Goal: Task Accomplishment & Management: Complete application form

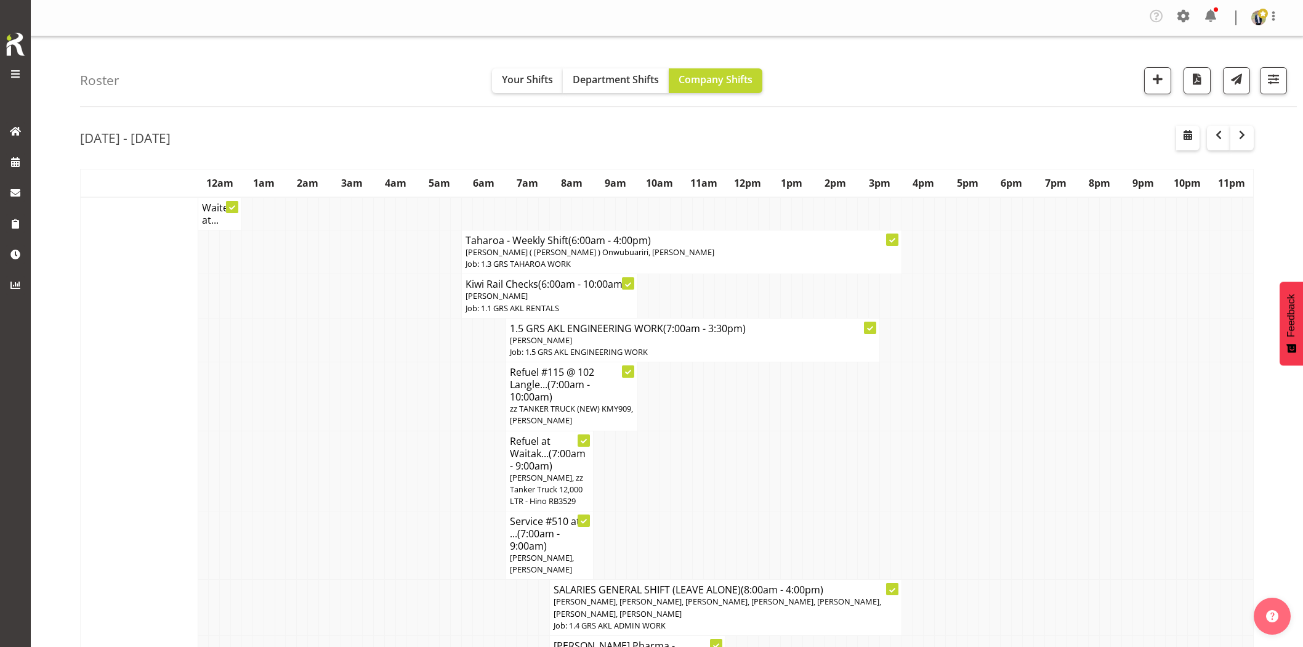
scroll to position [1300, 0]
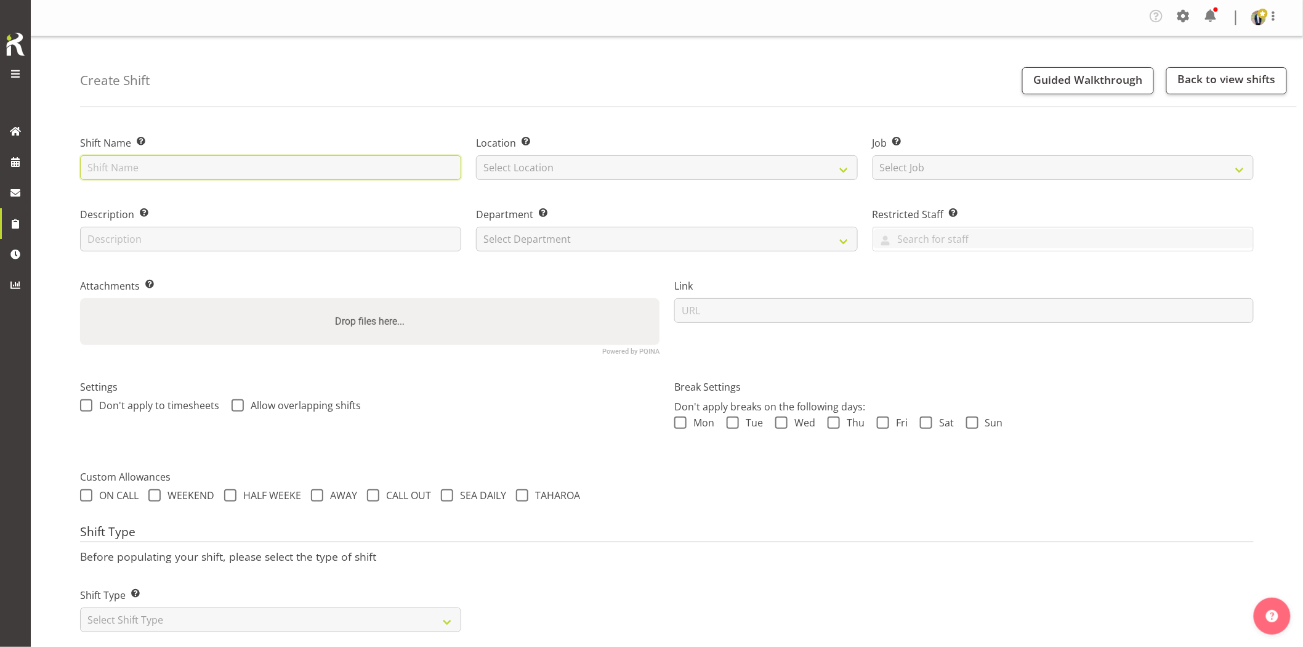
click at [327, 171] on input "text" at bounding box center [270, 167] width 381 height 25
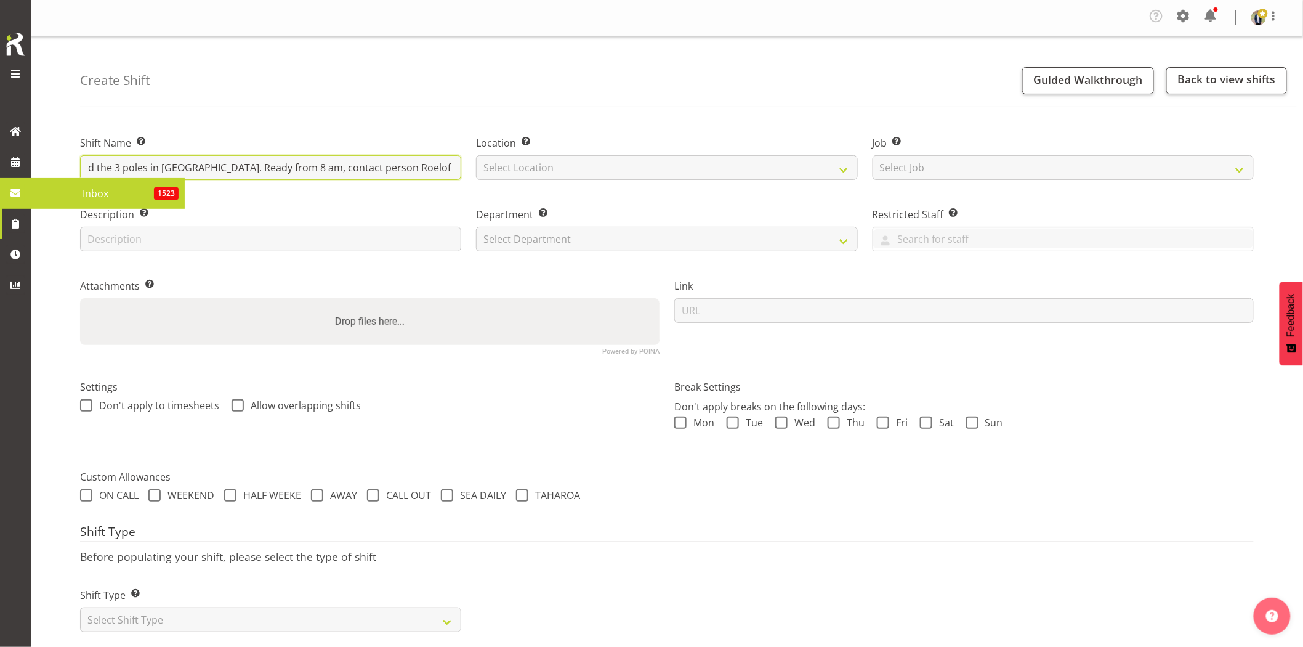
scroll to position [0, 168]
type input "Omexom - Collect the fencing around the 3 poles in [GEOGRAPHIC_DATA]. Ready fro…"
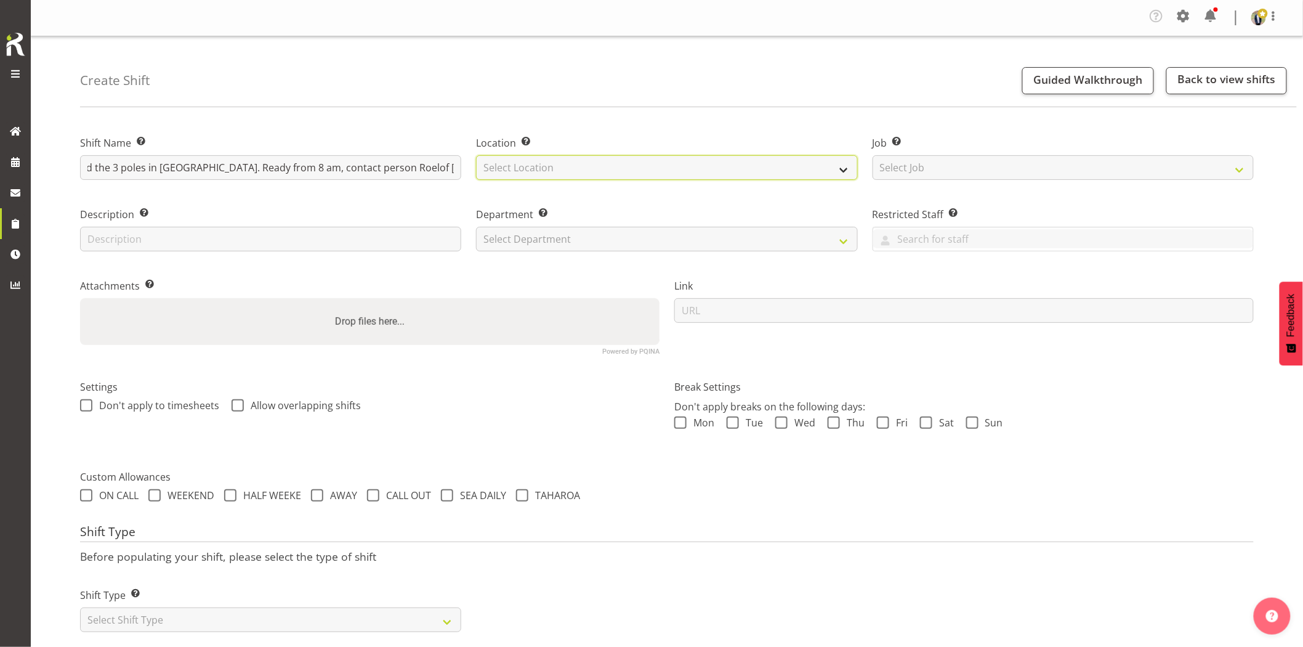
click at [569, 175] on select "Select Location [GEOGRAPHIC_DATA] [GEOGRAPHIC_DATA] GRS [GEOGRAPHIC_DATA] [GEOG…" at bounding box center [666, 167] width 381 height 25
select select "28"
click at [476, 155] on select "Select Location [GEOGRAPHIC_DATA] [GEOGRAPHIC_DATA] GRS [GEOGRAPHIC_DATA] [GEOG…" at bounding box center [666, 167] width 381 height 25
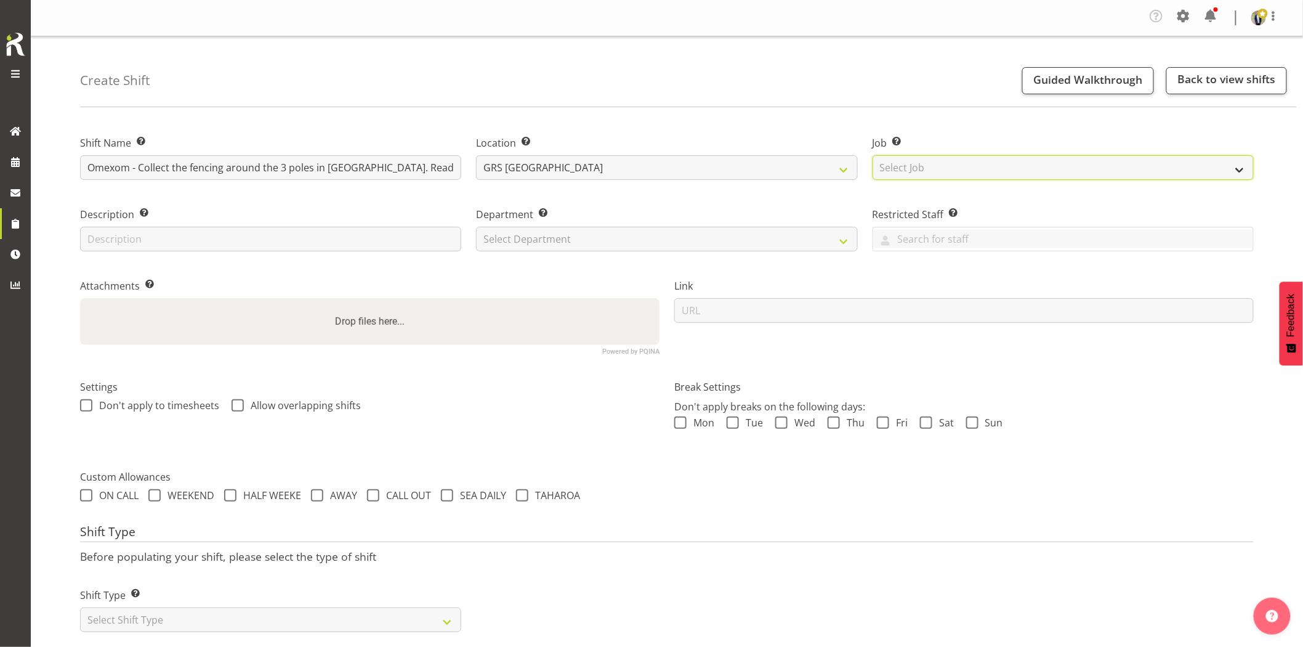
drag, startPoint x: 950, startPoint y: 163, endPoint x: 986, endPoint y: 177, distance: 38.7
click at [951, 164] on select "Select Job Create new job 1.1 GRS AKL RENTALS 1.1 GRS AKL RENTALS AC 1.1 GRS AK…" at bounding box center [1063, 167] width 381 height 25
select select "7504"
click at [873, 155] on select "Select Job Create new job 1.1 GRS AKL RENTALS 1.1 GRS AKL RENTALS AC 1.1 GRS AK…" at bounding box center [1063, 167] width 381 height 25
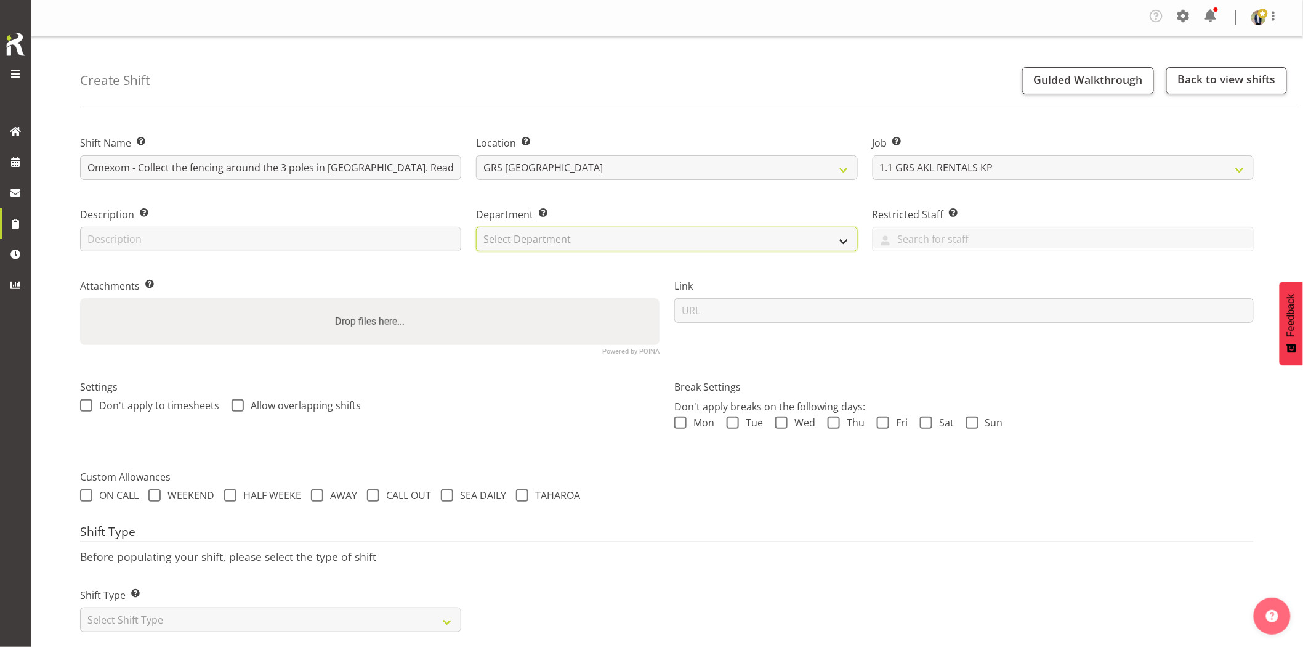
drag, startPoint x: 546, startPoint y: 236, endPoint x: 553, endPoint y: 247, distance: 12.8
click at [551, 240] on select "Select Department GRS HIRE AKL GRS HIRE AKL GRS HIRE TGA GRS HIRE HST GRS SALES…" at bounding box center [666, 239] width 381 height 25
select select "20"
click at [476, 227] on select "Select Department GRS HIRE AKL GRS HIRE AKL GRS HIRE TGA GRS HIRE HST GRS SALES…" at bounding box center [666, 239] width 381 height 25
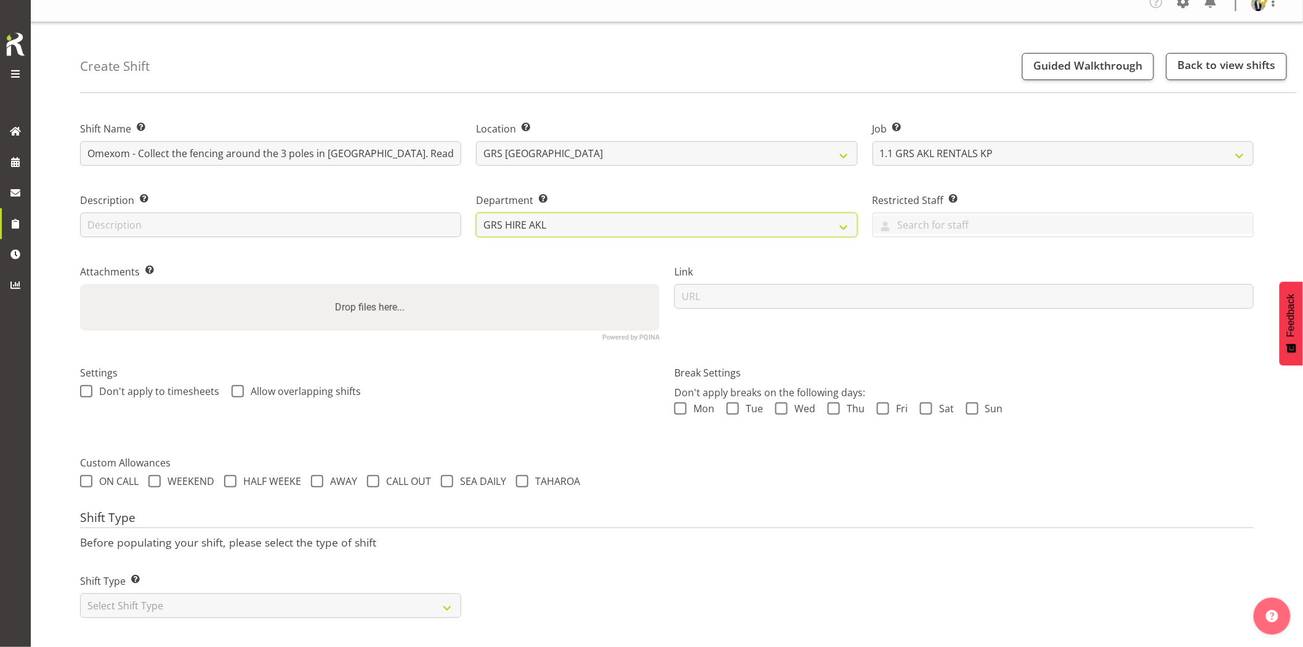
scroll to position [25, 0]
drag, startPoint x: 317, startPoint y: 599, endPoint x: 272, endPoint y: 583, distance: 48.3
click at [317, 599] on select "Select Shift Type One Off Shift Recurring Shift Rotating Shift" at bounding box center [270, 605] width 381 height 25
select select "one_off"
click at [80, 593] on select "Select Shift Type One Off Shift Recurring Shift Rotating Shift" at bounding box center [270, 605] width 381 height 25
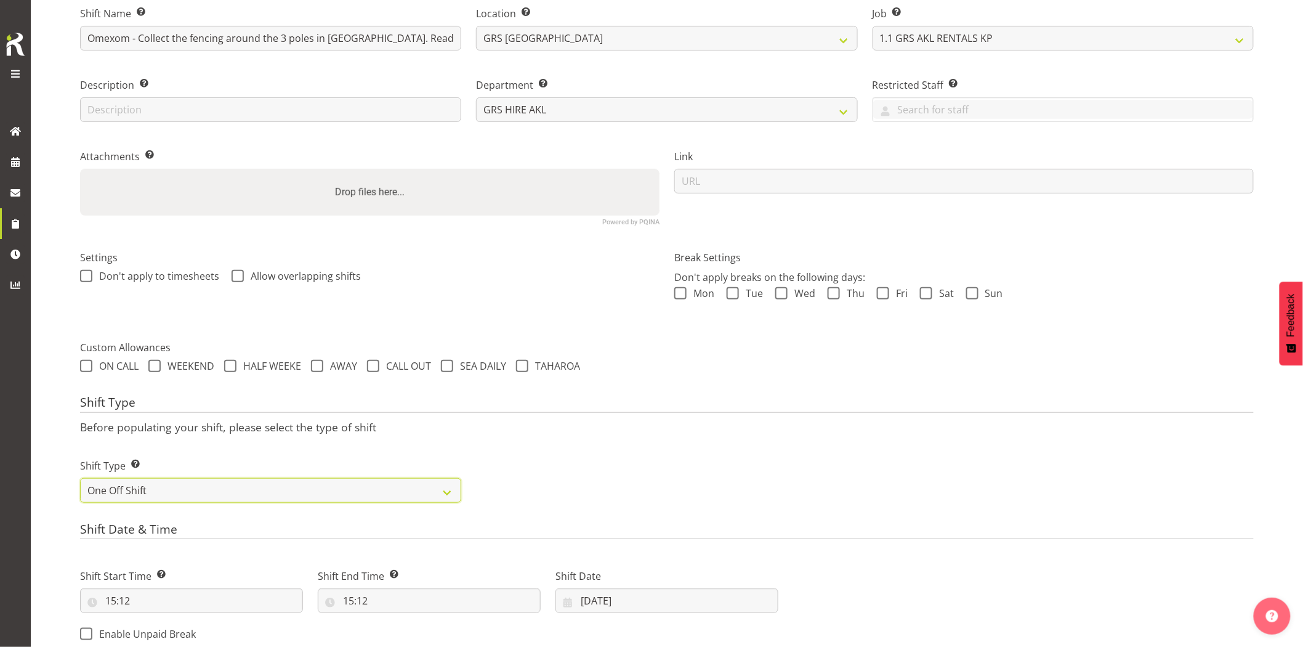
scroll to position [366, 0]
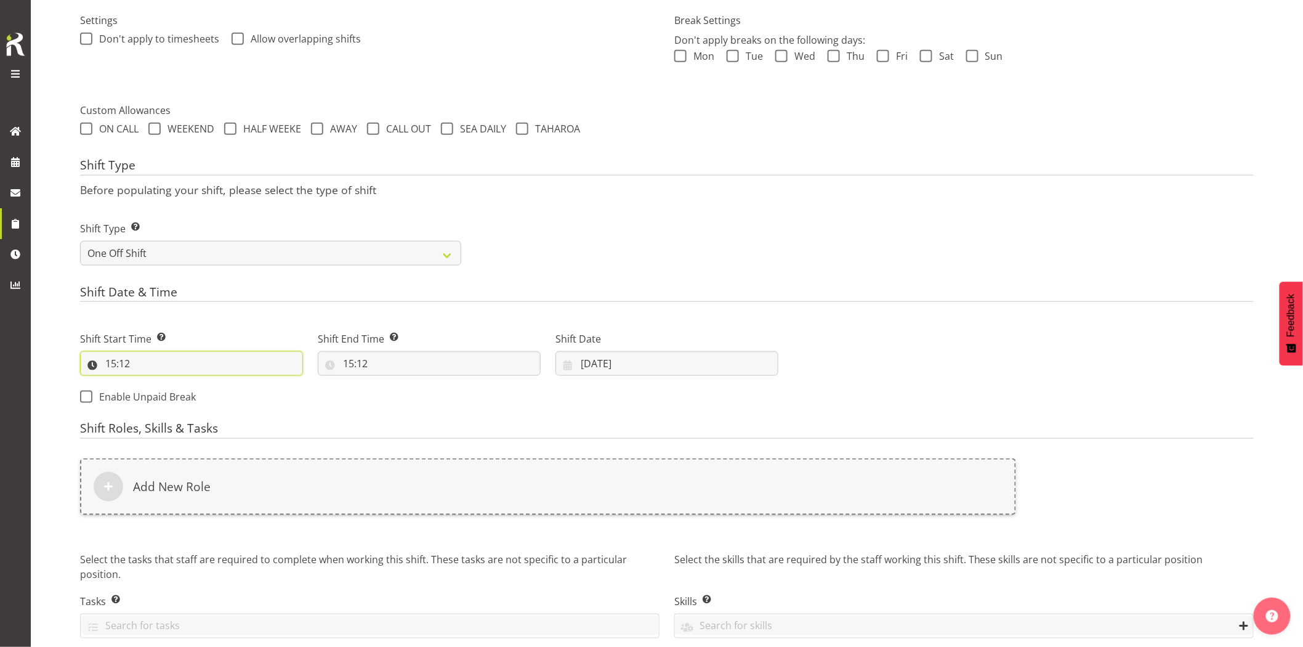
click at [161, 374] on input "15:12" at bounding box center [191, 363] width 223 height 25
click at [164, 390] on select "00 01 02 03 04 05 06 07 08 09 10 11 12 13 14 15 16 17 18 19 20 21 22 23" at bounding box center [164, 395] width 28 height 25
select select "7"
click at [150, 383] on select "00 01 02 03 04 05 06 07 08 09 10 11 12 13 14 15 16 17 18 19 20 21 22 23" at bounding box center [164, 395] width 28 height 25
type input "07:12"
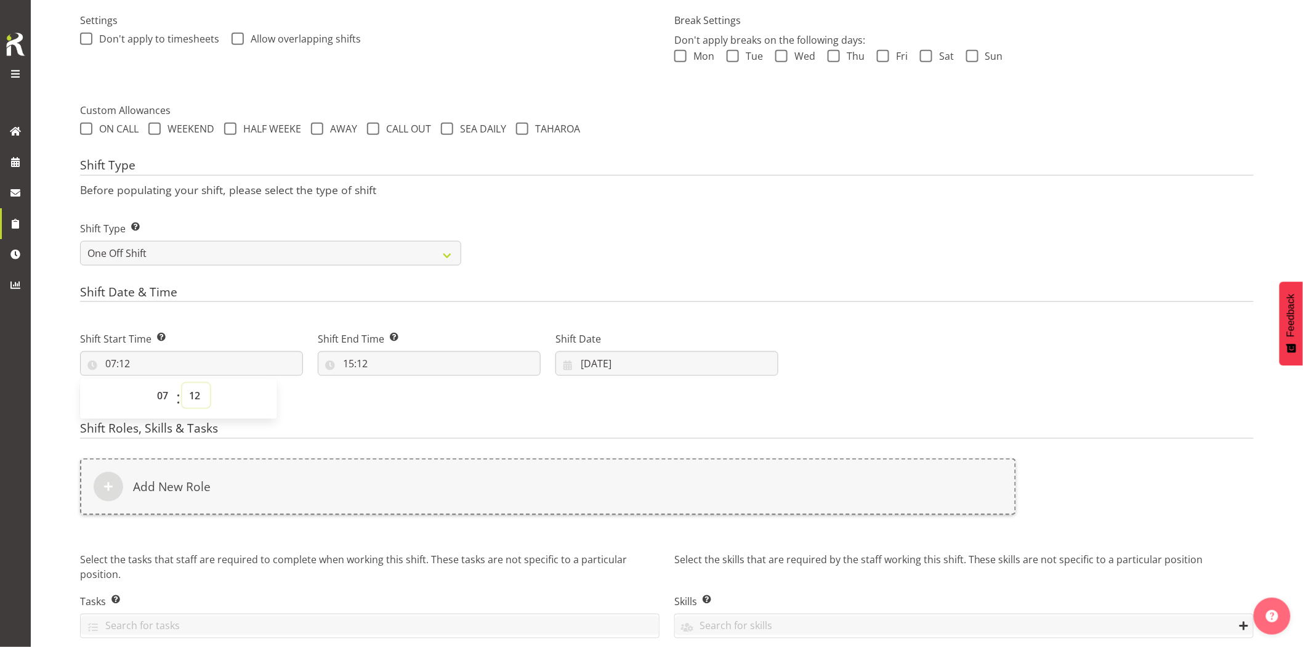
click at [195, 389] on select "00 01 02 03 04 05 06 07 08 09 10 11 12 13 14 15 16 17 18 19 20 21 22 23 24 25 2…" at bounding box center [196, 395] width 28 height 25
select select "30"
click at [182, 383] on select "00 01 02 03 04 05 06 07 08 09 10 11 12 13 14 15 16 17 18 19 20 21 22 23 24 25 2…" at bounding box center [196, 395] width 28 height 25
type input "07:30"
drag, startPoint x: 389, startPoint y: 353, endPoint x: 403, endPoint y: 361, distance: 16.3
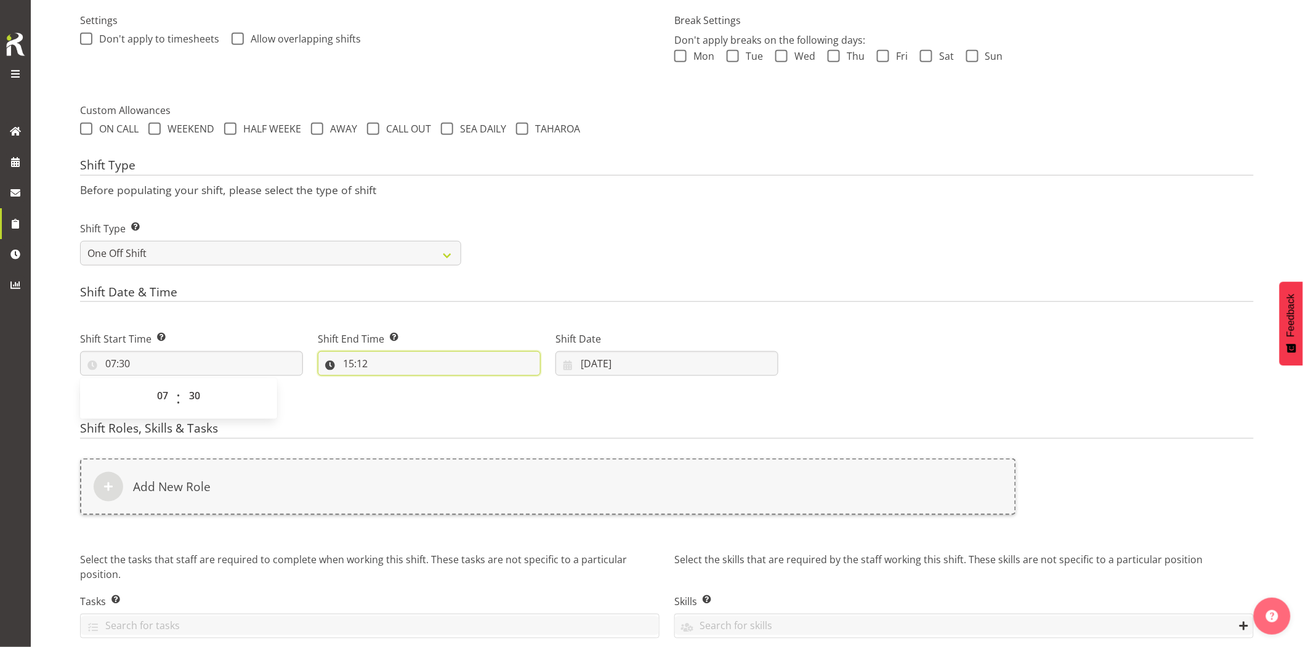
click at [392, 354] on input "15:12" at bounding box center [429, 363] width 223 height 25
click at [404, 361] on input "15:12" at bounding box center [429, 363] width 223 height 25
click at [401, 363] on input "15:12" at bounding box center [429, 363] width 223 height 25
click at [394, 395] on select "00 01 02 03 04 05 06 07 08 09 10 11 12 13 14 15 16 17 18 19 20 21 22 23" at bounding box center [402, 395] width 28 height 25
select select "9"
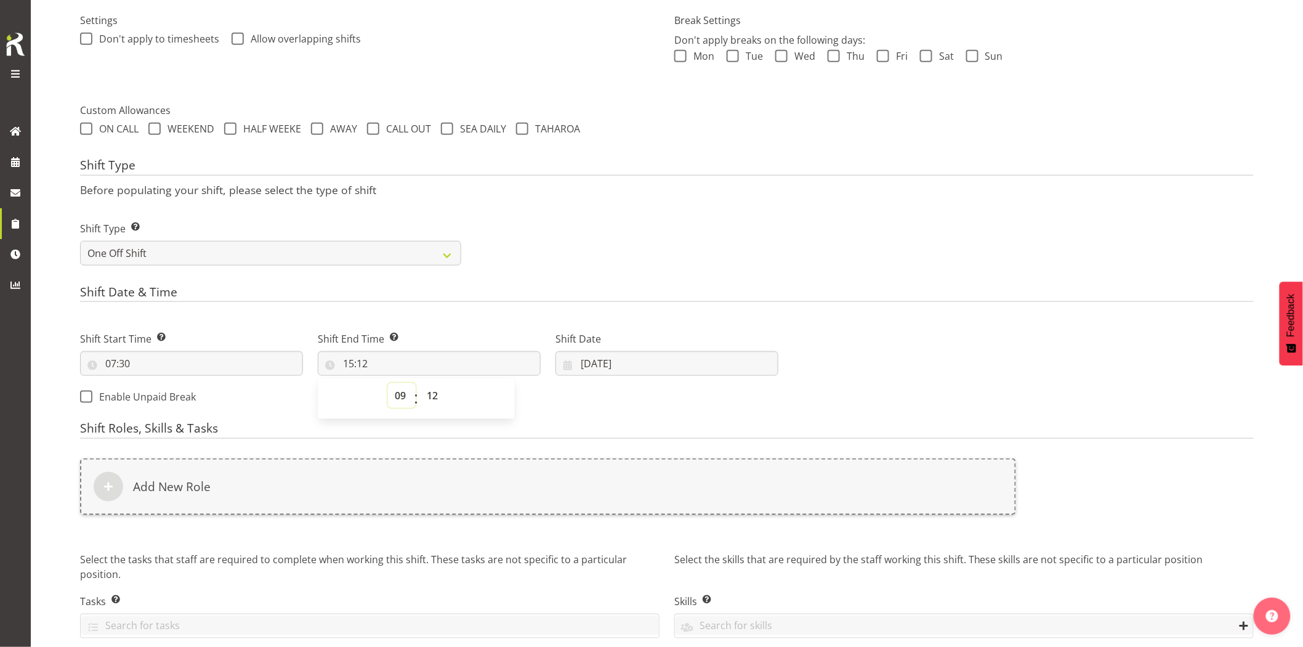
click at [388, 383] on select "00 01 02 03 04 05 06 07 08 09 10 11 12 13 14 15 16 17 18 19 20 21 22 23" at bounding box center [402, 395] width 28 height 25
type input "09:12"
drag, startPoint x: 440, startPoint y: 403, endPoint x: 432, endPoint y: 386, distance: 19.0
click at [440, 403] on select "00 01 02 03 04 05 06 07 08 09 10 11 12 13 14 15 16 17 18 19 20 21 22 23 24 25 2…" at bounding box center [434, 395] width 28 height 25
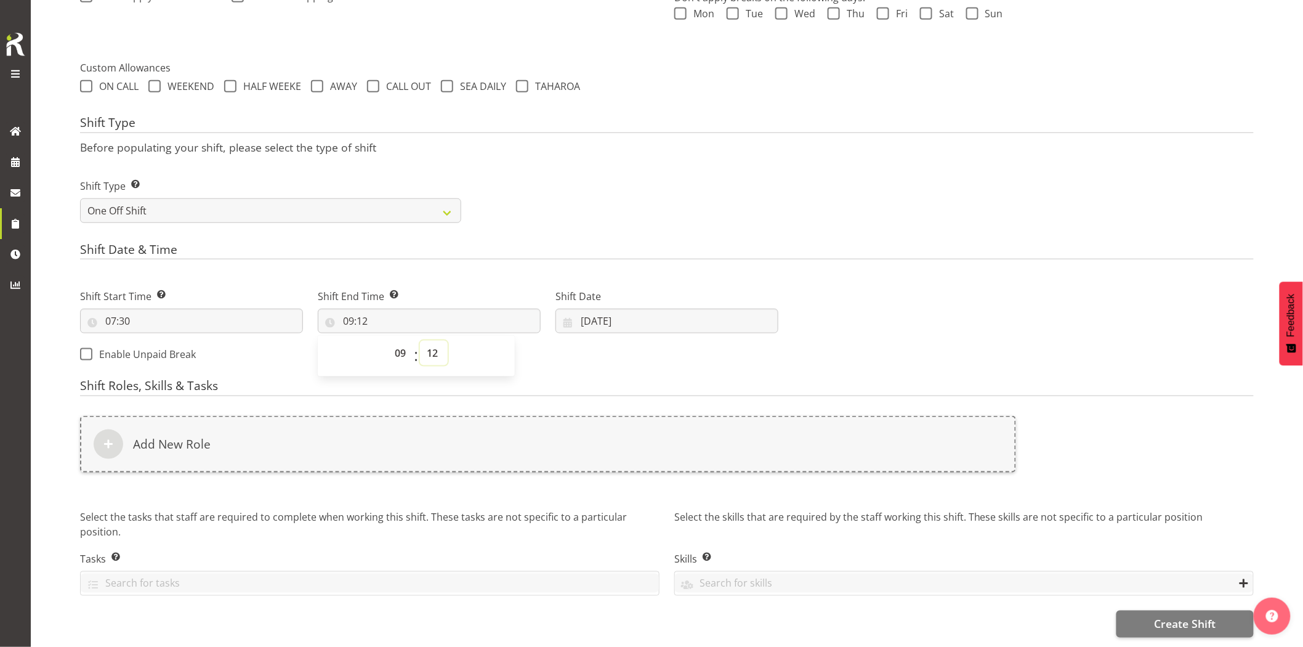
drag, startPoint x: 426, startPoint y: 339, endPoint x: 428, endPoint y: 331, distance: 7.8
click at [426, 341] on select "00 01 02 03 04 05 06 07 08 09 10 11 12 13 14 15 16 17 18 19 20 21 22 23 24 25 2…" at bounding box center [434, 353] width 28 height 25
select select "30"
click at [420, 341] on select "00 01 02 03 04 05 06 07 08 09 10 11 12 13 14 15 16 17 18 19 20 21 22 23 24 25 2…" at bounding box center [434, 353] width 28 height 25
type input "09:30"
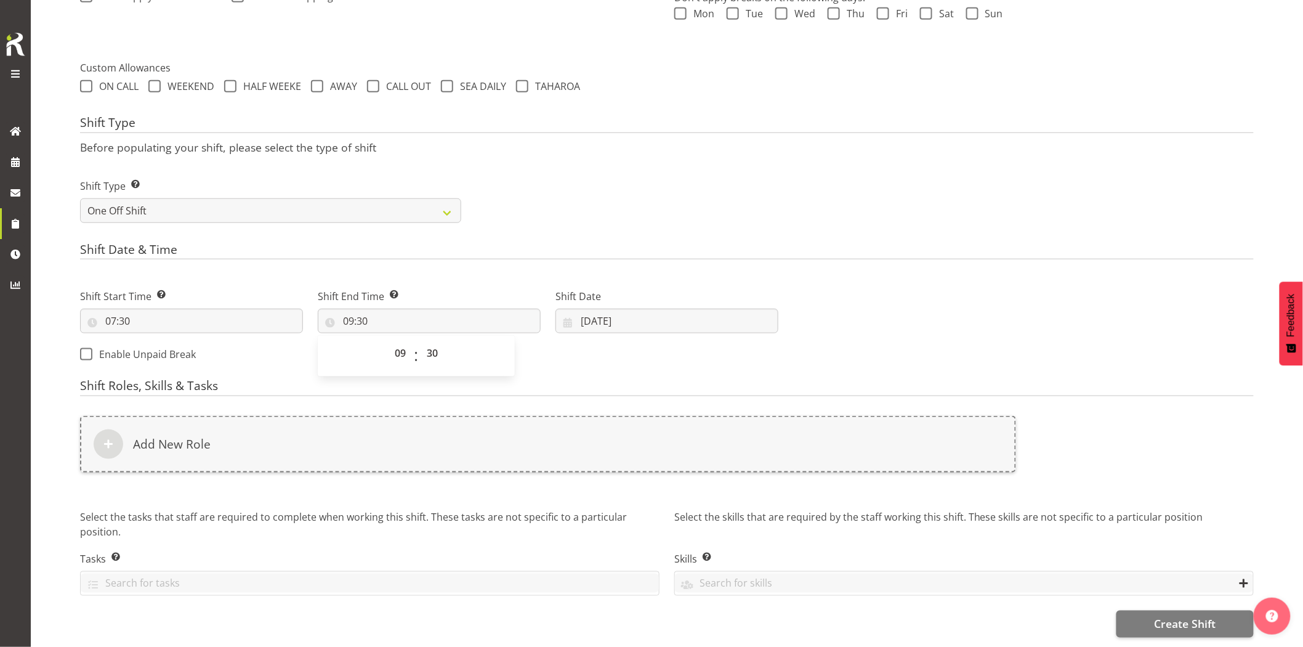
click at [458, 254] on div "Shift Date & Time Shift Start Time Set the time of the day you wish this shift …" at bounding box center [667, 307] width 1174 height 129
click at [629, 315] on input "[DATE]" at bounding box center [666, 321] width 223 height 25
click at [695, 438] on span "11" at bounding box center [692, 444] width 10 height 12
type input "[DATE]"
click at [671, 313] on input "[DATE]" at bounding box center [666, 321] width 223 height 25
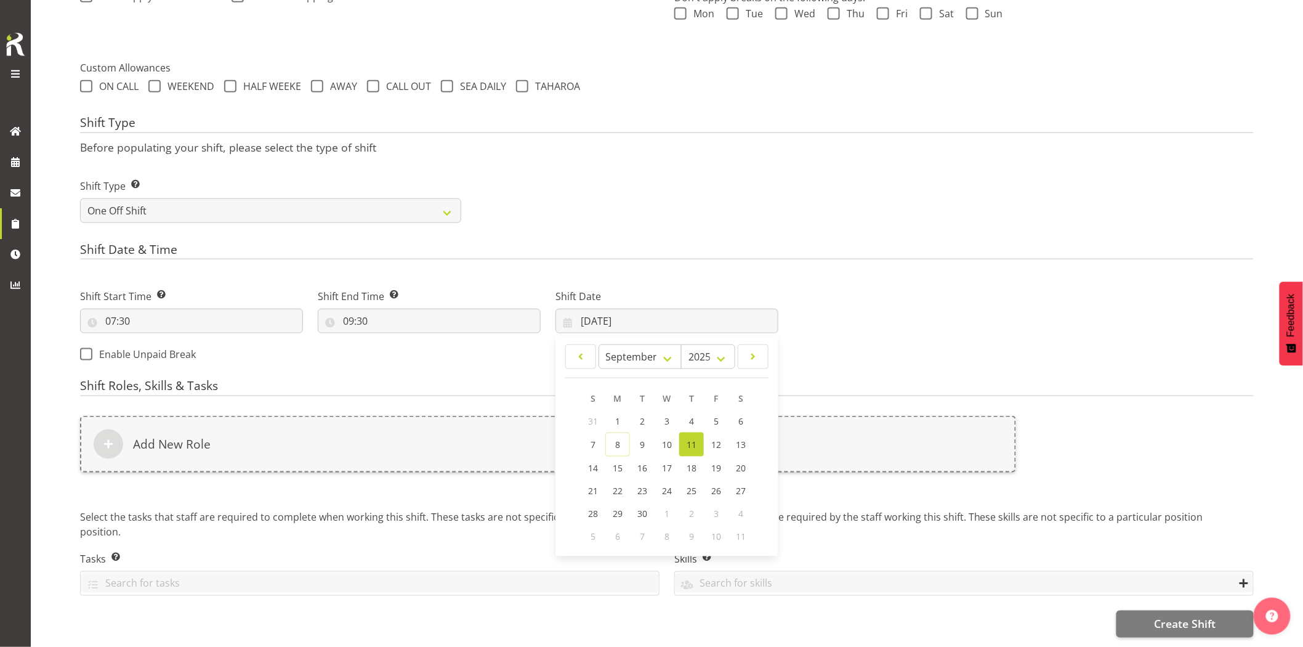
click at [981, 328] on div "Next Shifts" at bounding box center [1023, 322] width 475 height 100
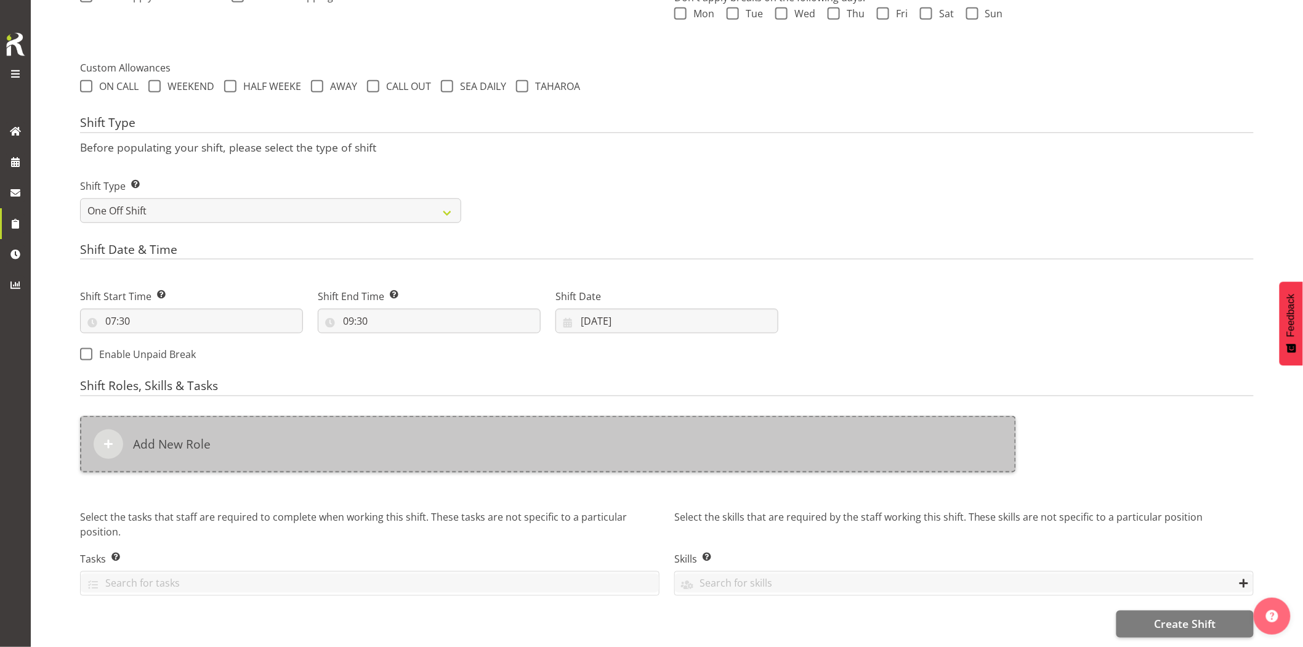
click at [856, 429] on div "Add New Role" at bounding box center [548, 444] width 936 height 57
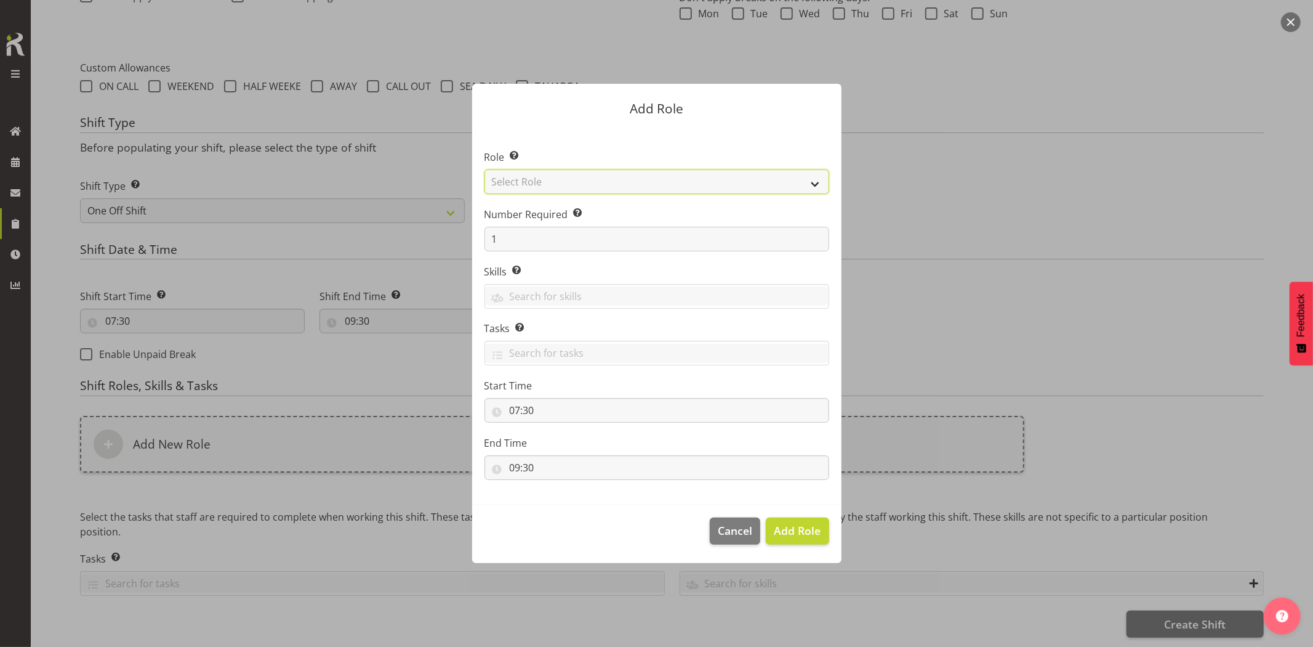
click at [575, 183] on select "Select Role Account Manager Electrician Engineering GM HSEQ manager MECH Mechan…" at bounding box center [657, 181] width 345 height 25
select select "20"
click at [485, 169] on select "Select Role Account Manager Electrician Engineering GM HSEQ manager MECH Mechan…" at bounding box center [657, 181] width 345 height 25
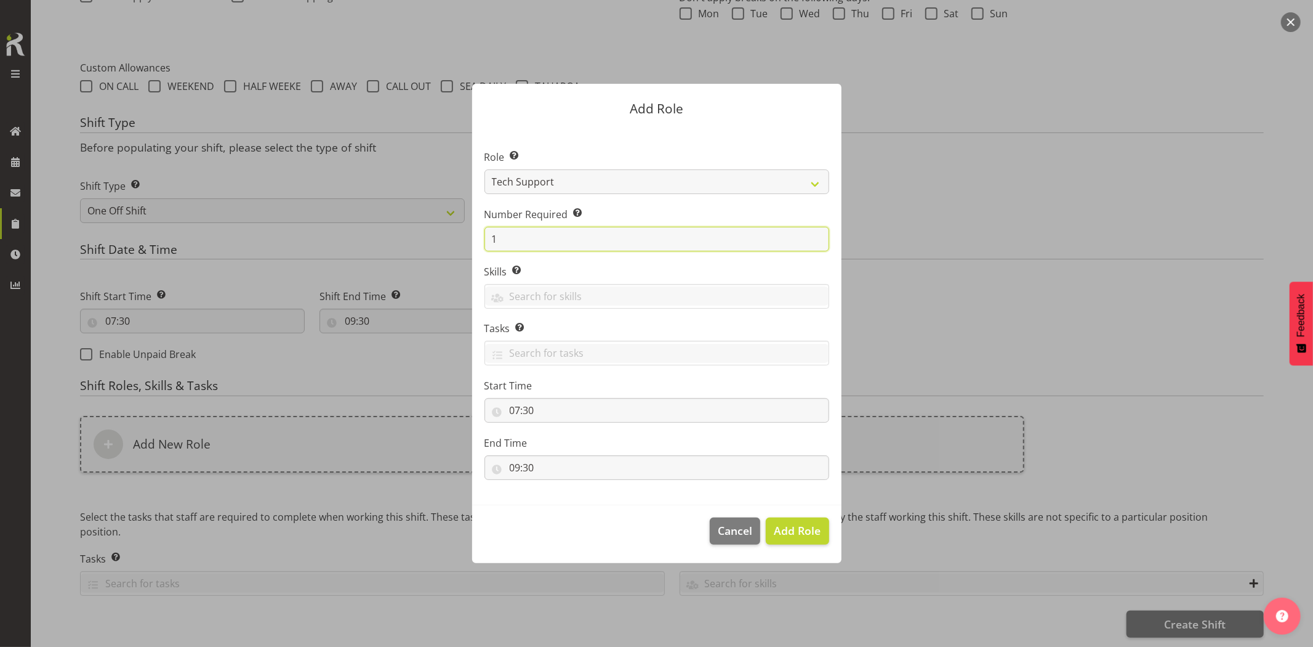
drag, startPoint x: 519, startPoint y: 240, endPoint x: 459, endPoint y: 236, distance: 59.9
click at [460, 236] on div "Add Role Role Select the role you wish to add to the shift. Account Manager Ele…" at bounding box center [657, 323] width 394 height 540
type input "2"
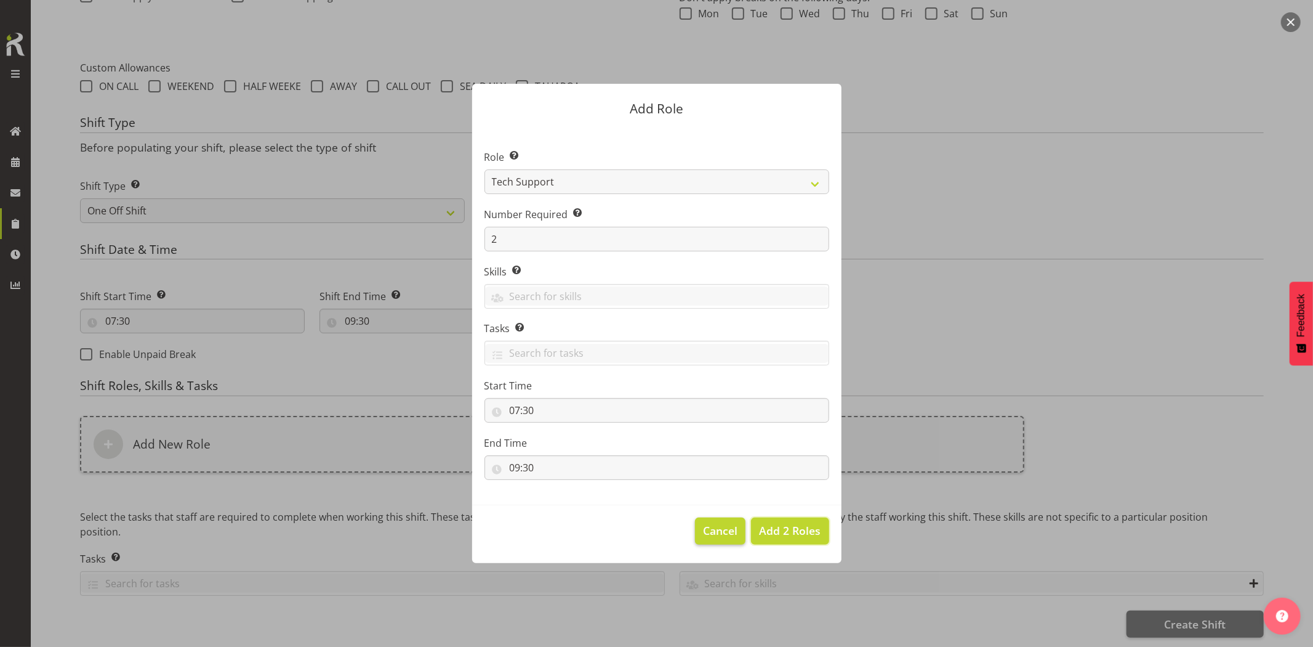
click at [789, 539] on button "Add 2 Roles" at bounding box center [790, 530] width 78 height 27
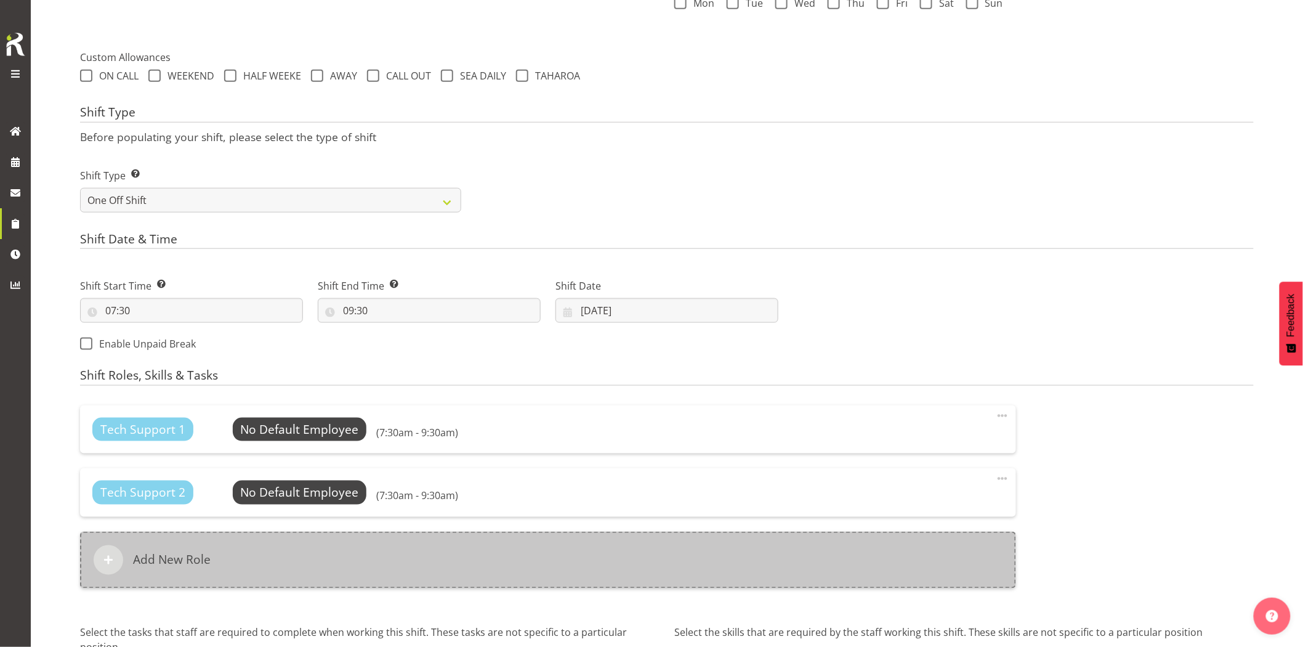
click at [555, 543] on div "Add New Role" at bounding box center [548, 559] width 936 height 57
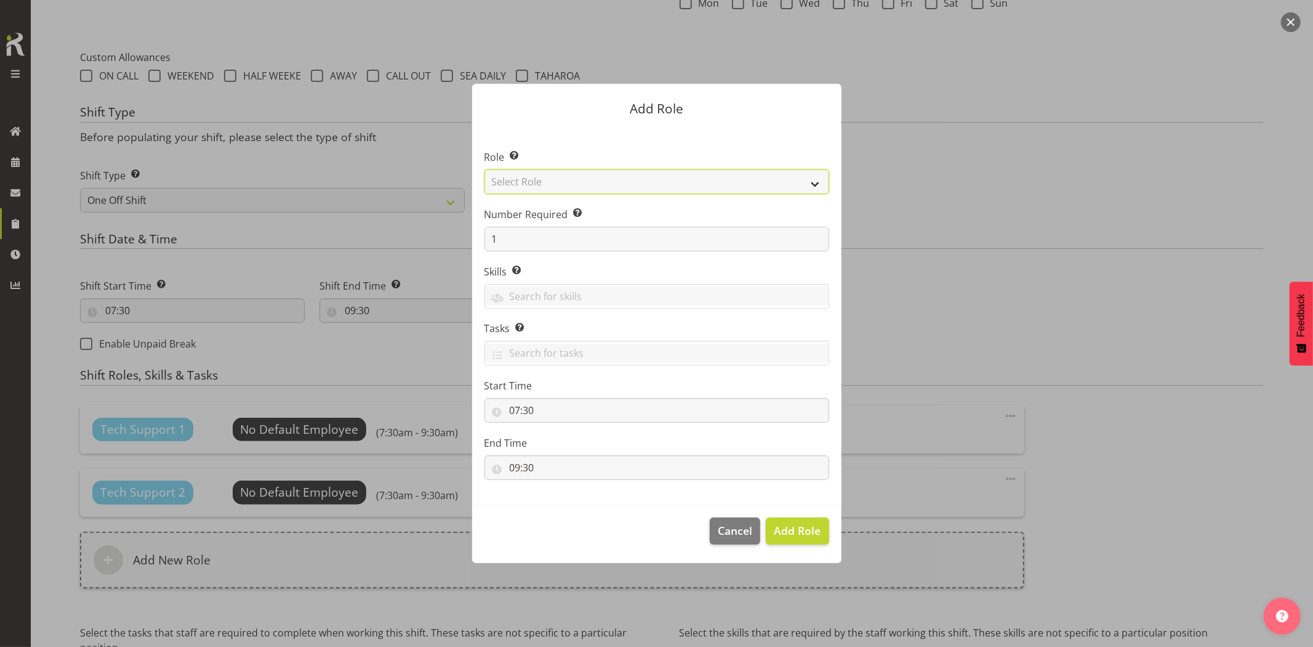
click at [536, 187] on select "Select Role Account Manager Electrician Engineering GM HSEQ manager MECH Mechan…" at bounding box center [657, 181] width 345 height 25
click at [485, 169] on select "Select Role Account Manager Electrician Engineering GM HSEQ manager MECH Mechan…" at bounding box center [657, 181] width 345 height 25
drag, startPoint x: 541, startPoint y: 185, endPoint x: 547, endPoint y: 193, distance: 10.1
click at [541, 185] on select "Account Manager Electrician Engineering GM HSEQ manager MECH Mechanic Office Op…" at bounding box center [657, 181] width 345 height 25
select select "27"
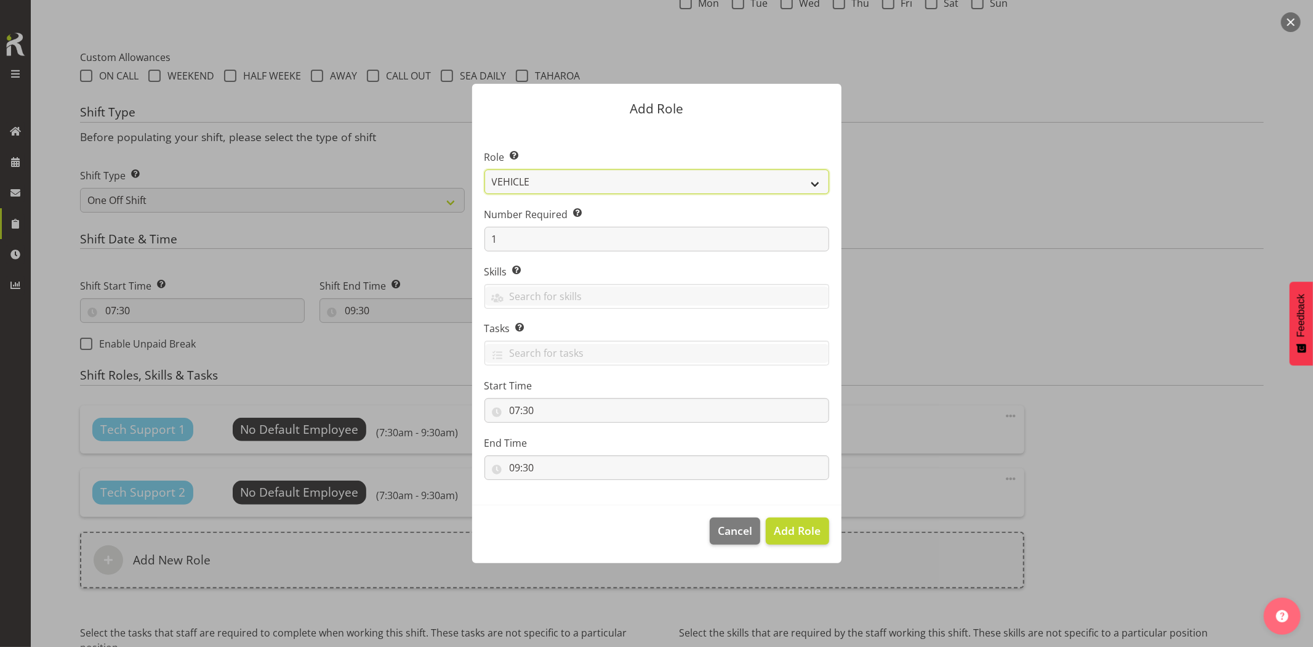
click at [485, 169] on select "Account Manager Electrician Engineering GM HSEQ manager MECH Mechanic Office Op…" at bounding box center [657, 181] width 345 height 25
drag, startPoint x: 845, startPoint y: 533, endPoint x: 816, endPoint y: 534, distance: 29.6
click at [845, 533] on div "Add Role Role Select the role you wish to add to the shift. Account Manager Ele…" at bounding box center [657, 323] width 394 height 540
click at [815, 533] on span "Add Role" at bounding box center [797, 530] width 47 height 15
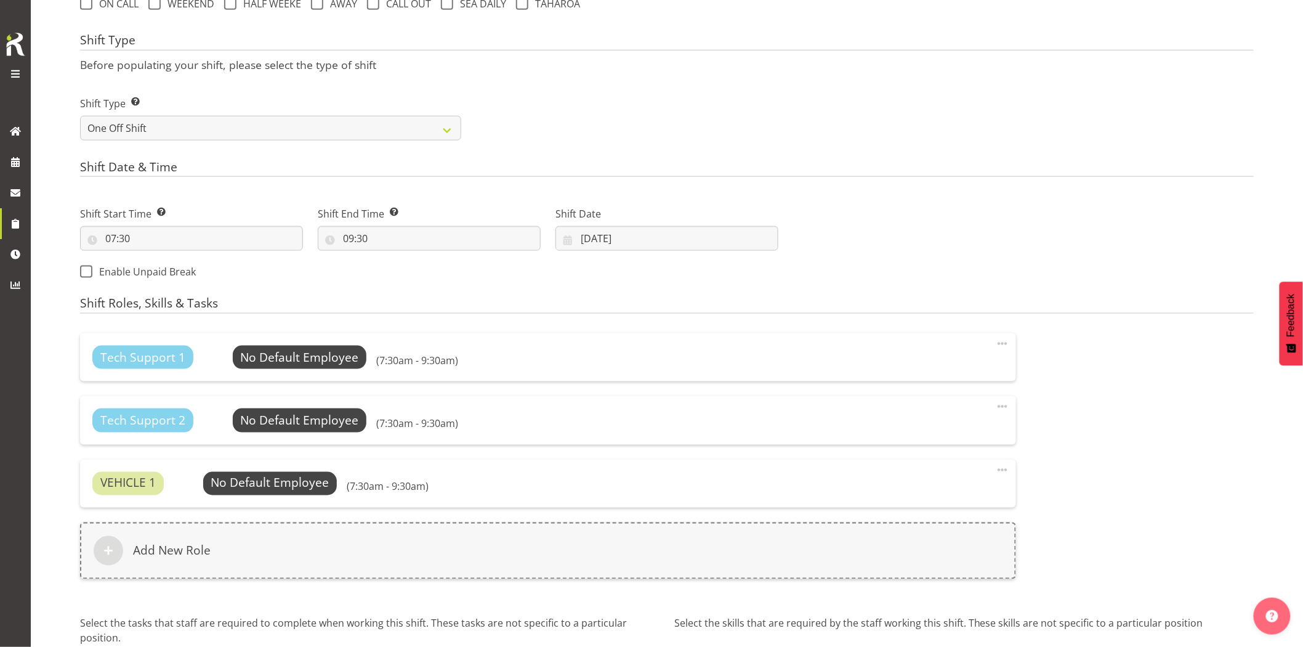
scroll to position [608, 0]
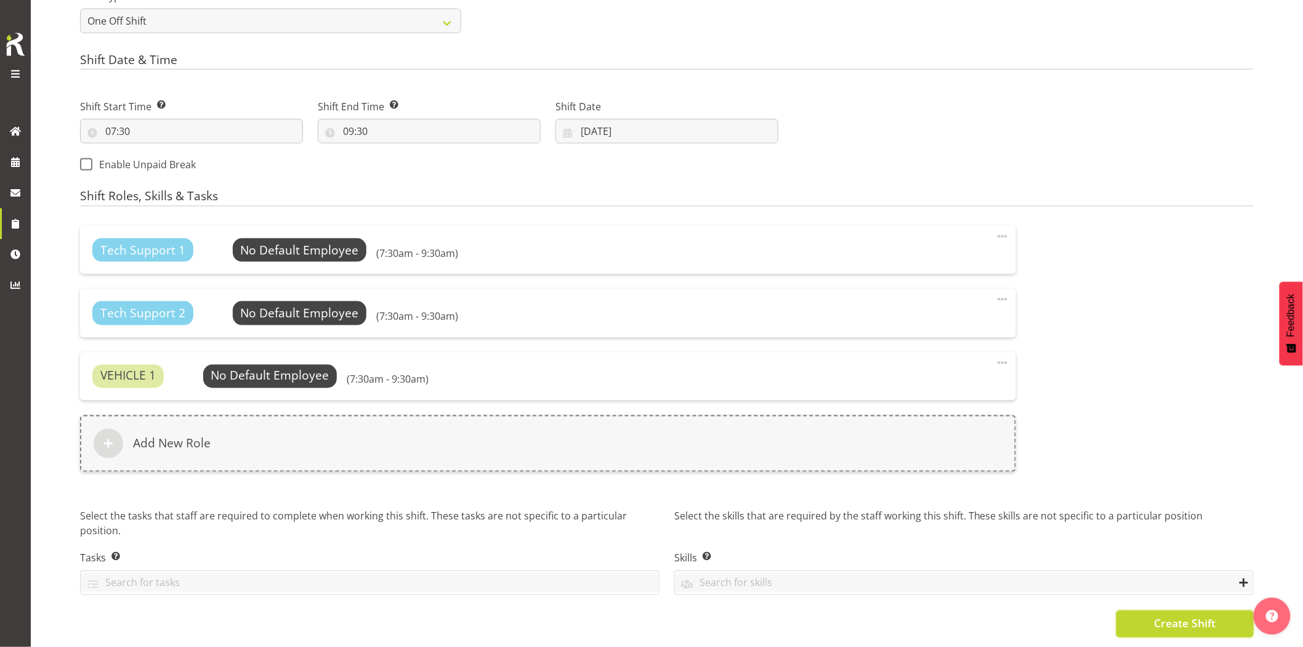
click at [1142, 610] on button "Create Shift" at bounding box center [1184, 623] width 137 height 27
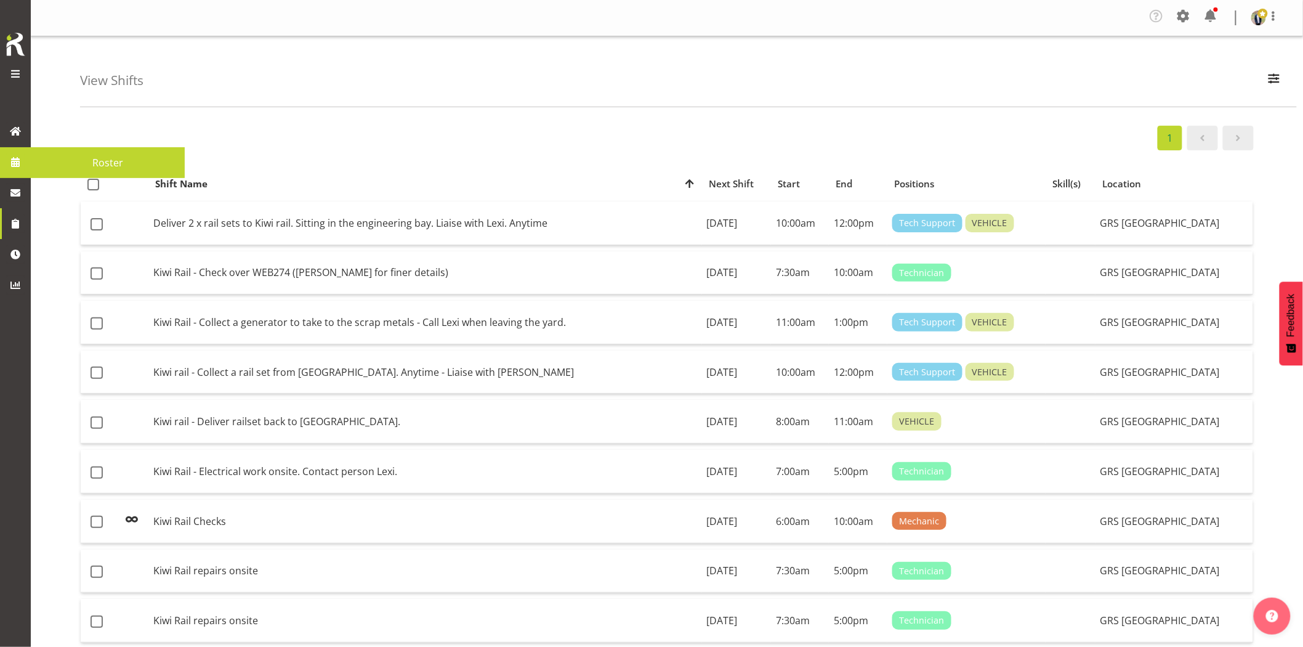
drag, startPoint x: 14, startPoint y: 167, endPoint x: 466, endPoint y: 103, distance: 456.5
click at [14, 167] on span at bounding box center [15, 162] width 18 height 18
